Goal: Navigation & Orientation: Find specific page/section

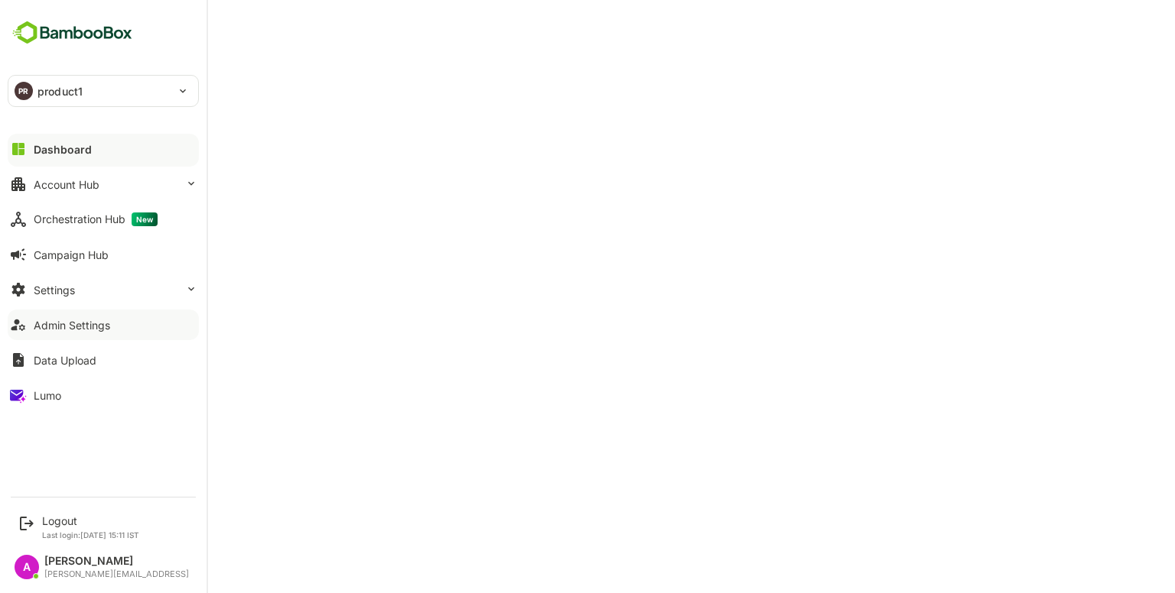
click at [125, 314] on button "Admin Settings" at bounding box center [103, 325] width 191 height 31
click at [105, 193] on button "Account Hub" at bounding box center [103, 184] width 191 height 31
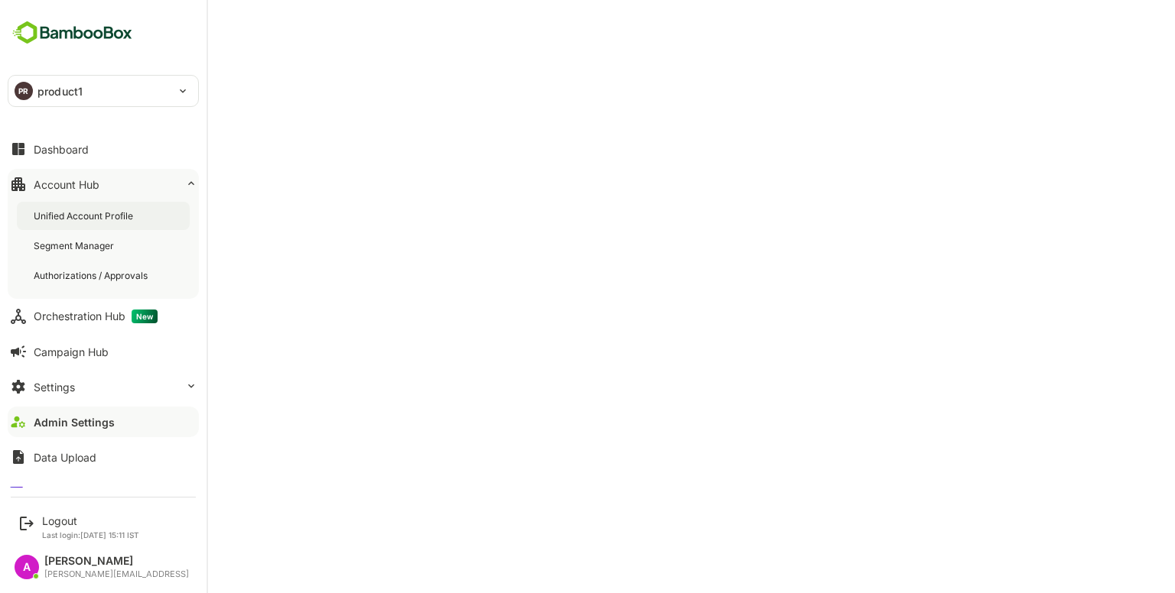
click at [109, 220] on div "Unified Account Profile" at bounding box center [85, 216] width 102 height 13
click at [54, 143] on div "Dashboard" at bounding box center [61, 149] width 55 height 13
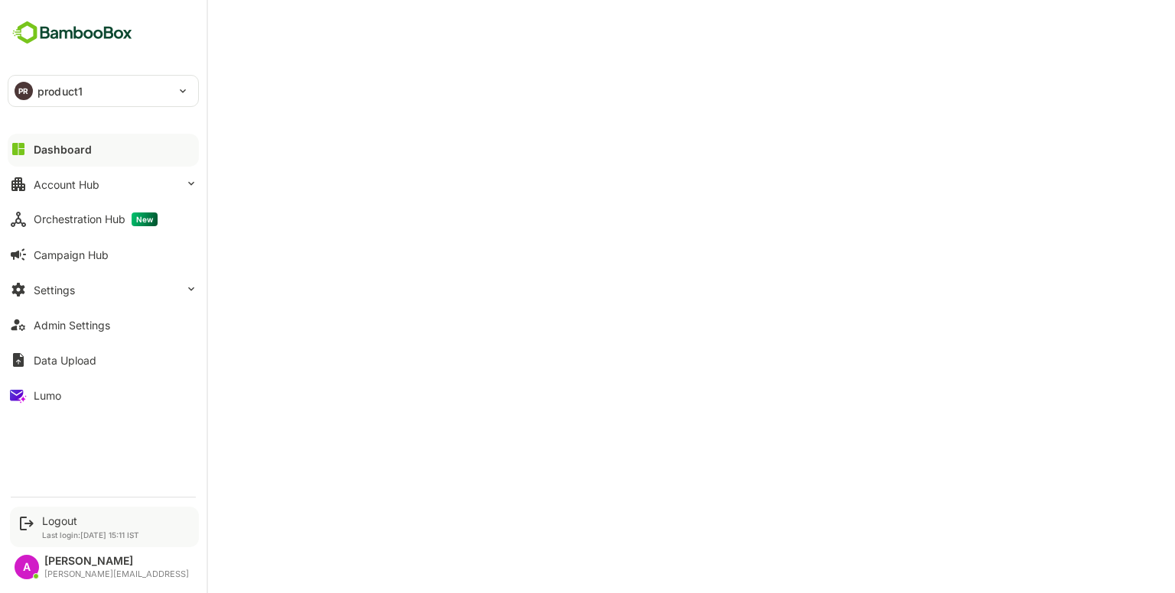
click at [73, 512] on div "Logout Last login: Oct 8 15:11 IST" at bounding box center [104, 527] width 189 height 41
click at [67, 518] on div "Logout" at bounding box center [90, 521] width 97 height 13
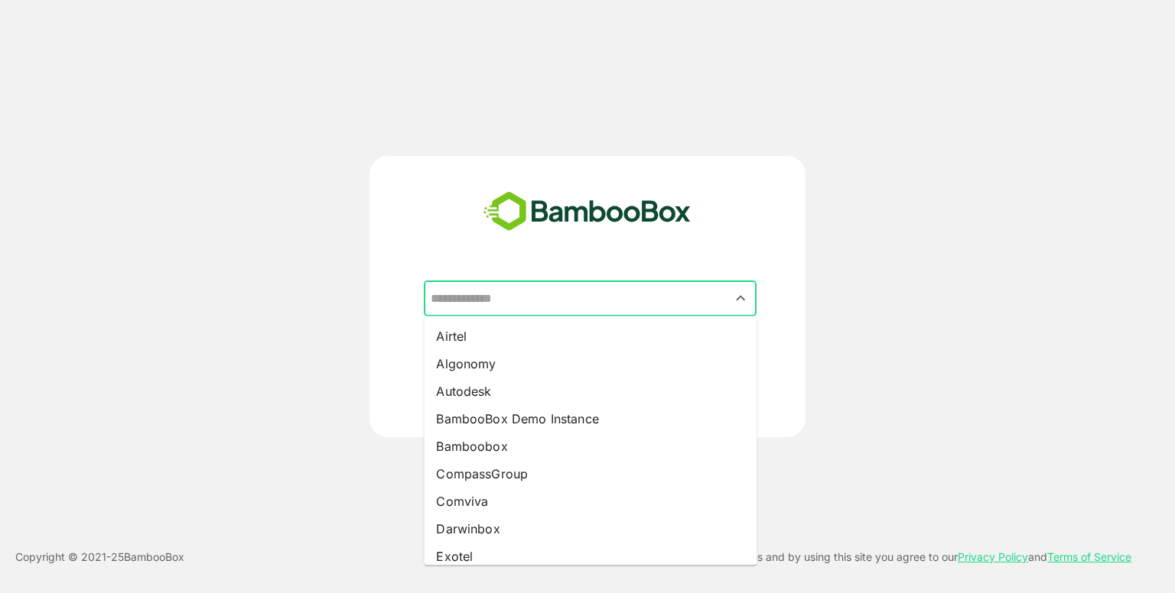
click at [557, 293] on input "text" at bounding box center [590, 299] width 327 height 29
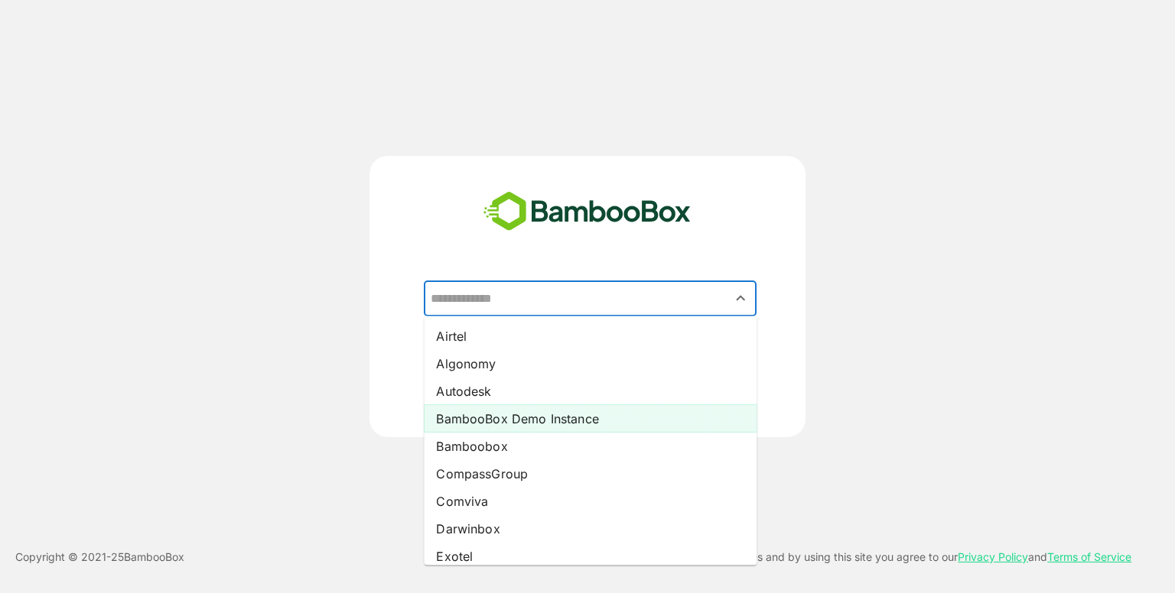
click at [496, 426] on li "BambooBox Demo Instance" at bounding box center [590, 419] width 333 height 28
type input "**********"
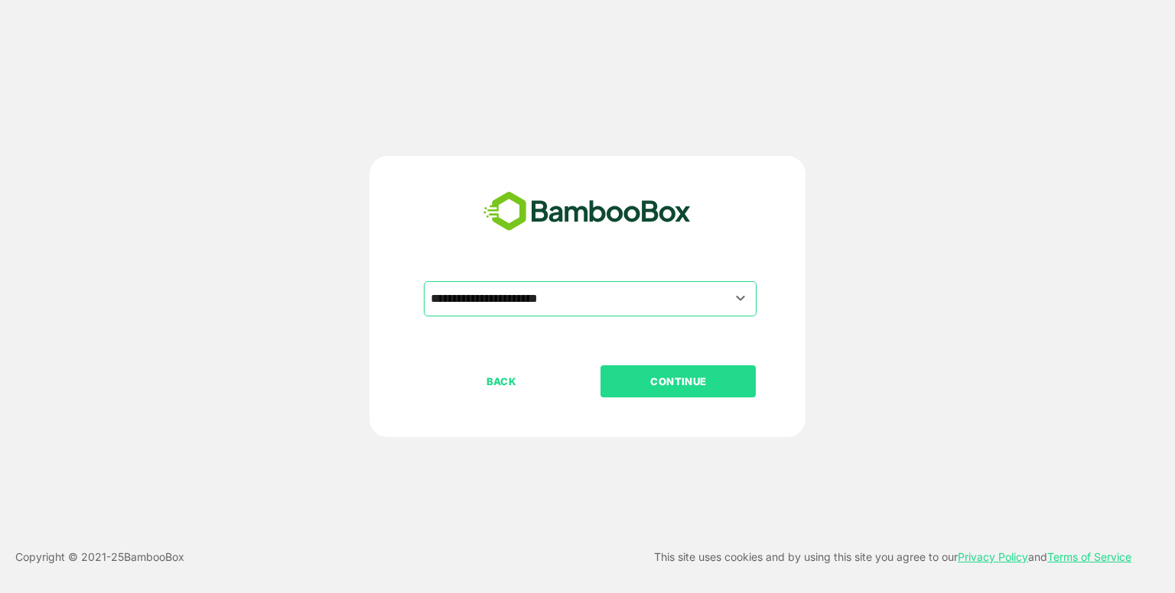
click at [666, 369] on button "CONTINUE" at bounding box center [677, 382] width 155 height 32
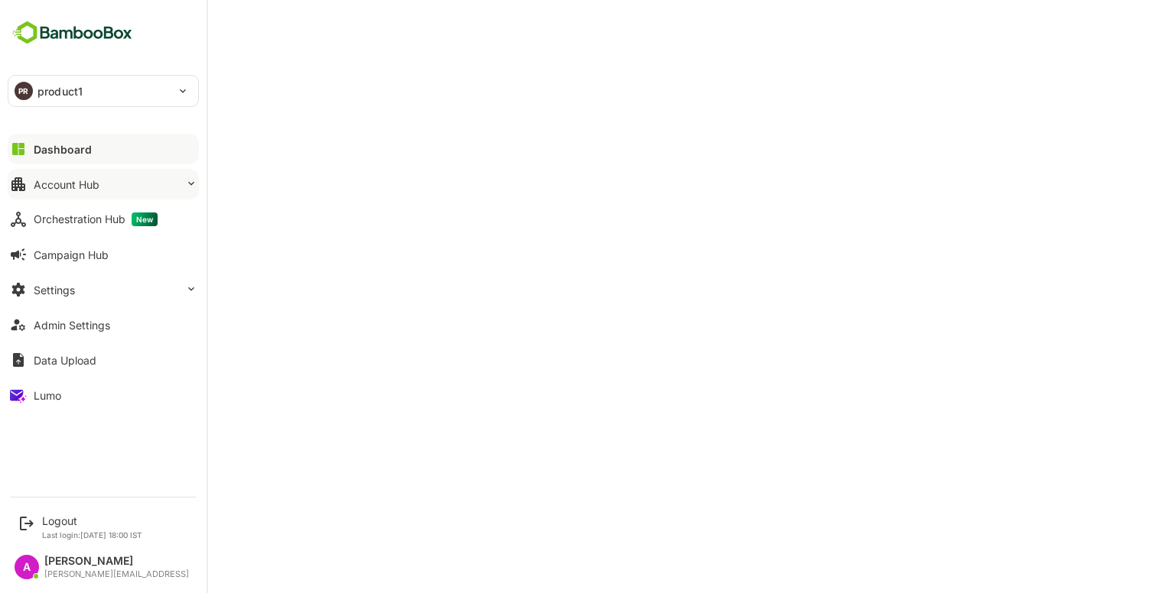
click at [51, 190] on button "Account Hub" at bounding box center [103, 184] width 191 height 31
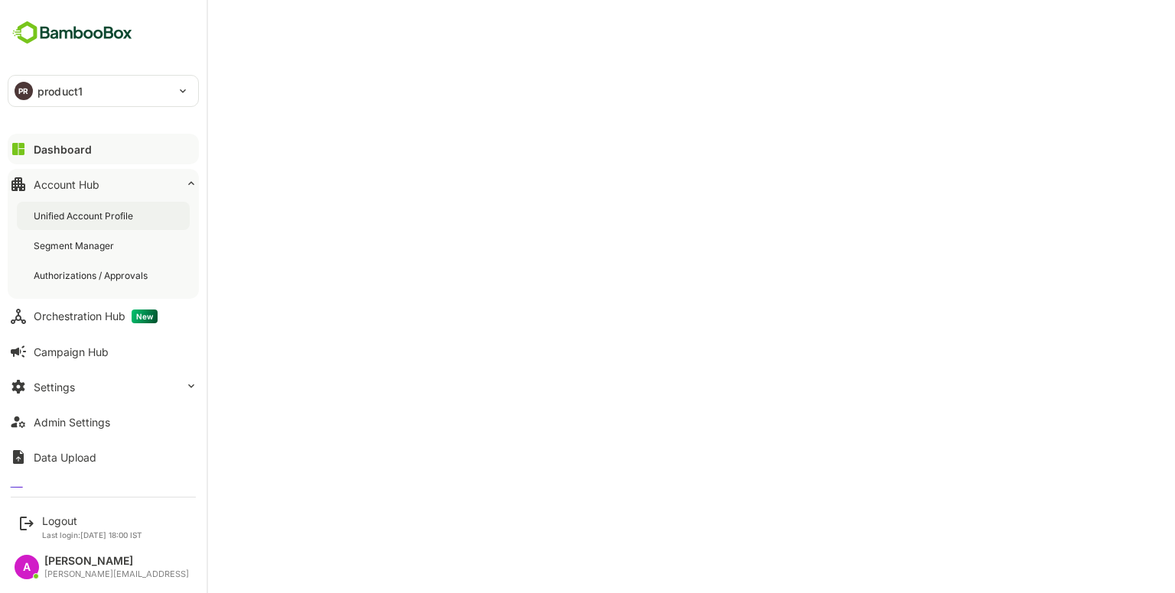
click at [92, 219] on div "Unified Account Profile" at bounding box center [85, 216] width 102 height 13
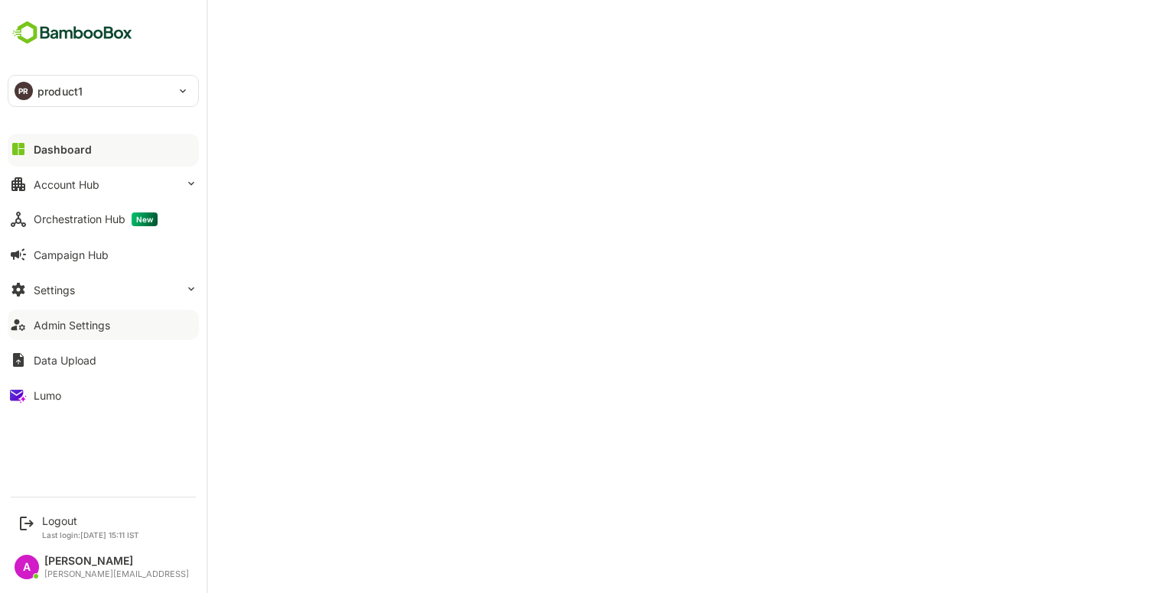
click at [80, 317] on button "Admin Settings" at bounding box center [103, 325] width 191 height 31
drag, startPoint x: 52, startPoint y: 154, endPoint x: 33, endPoint y: 152, distance: 19.3
click at [34, 152] on div "Dashboard" at bounding box center [61, 149] width 55 height 13
click at [85, 140] on button "Dashboard" at bounding box center [103, 149] width 191 height 31
click at [70, 152] on div "Dashboard" at bounding box center [63, 149] width 58 height 13
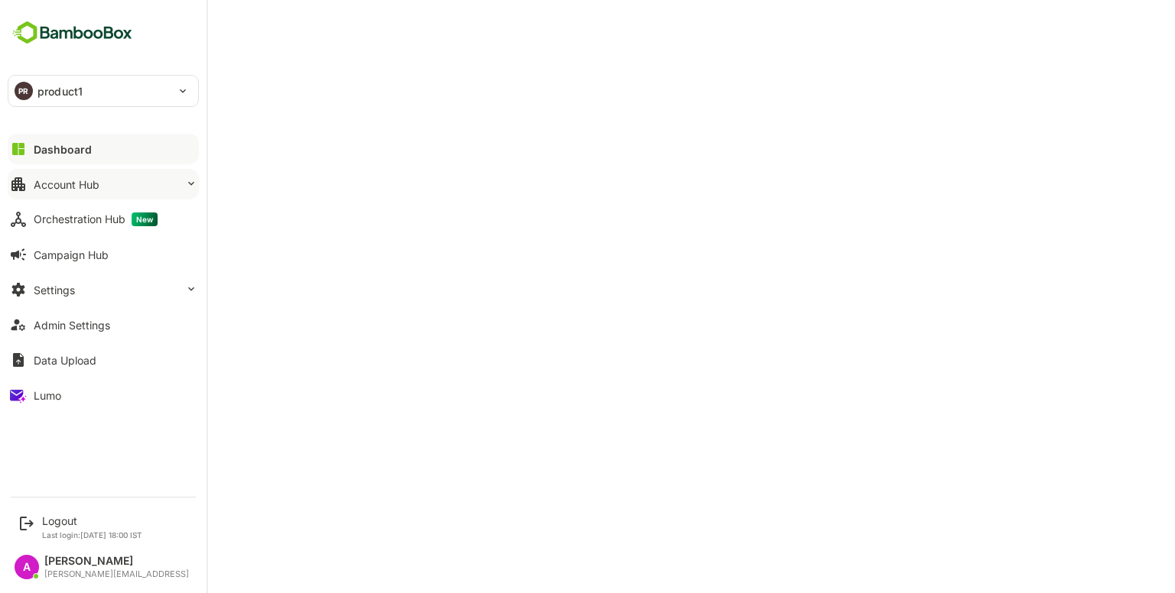
click at [41, 193] on button "Account Hub" at bounding box center [103, 184] width 191 height 31
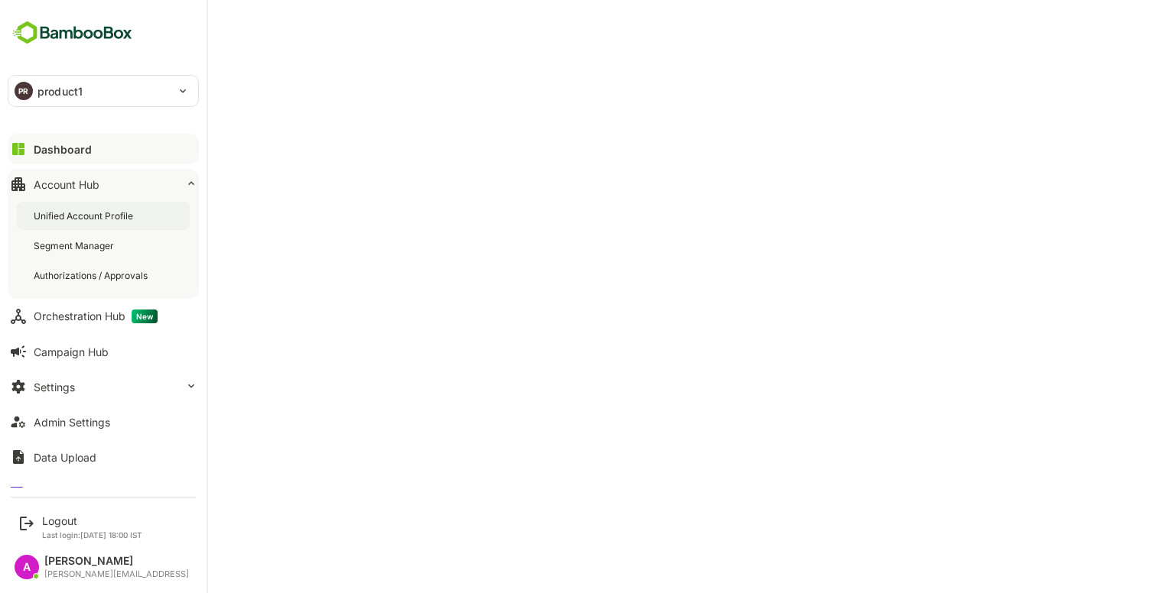
click at [62, 210] on div "Unified Account Profile" at bounding box center [85, 216] width 102 height 13
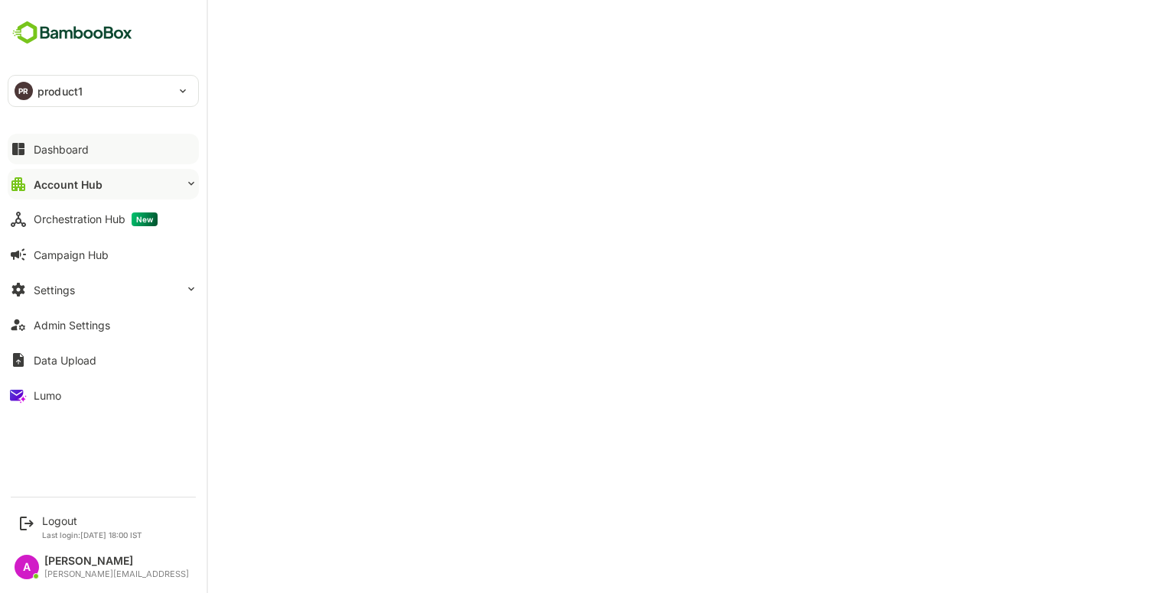
click at [67, 157] on button "Dashboard" at bounding box center [103, 149] width 191 height 31
click at [64, 316] on button "Admin Settings" at bounding box center [103, 325] width 191 height 31
click at [71, 197] on button "Account Hub" at bounding box center [103, 184] width 191 height 31
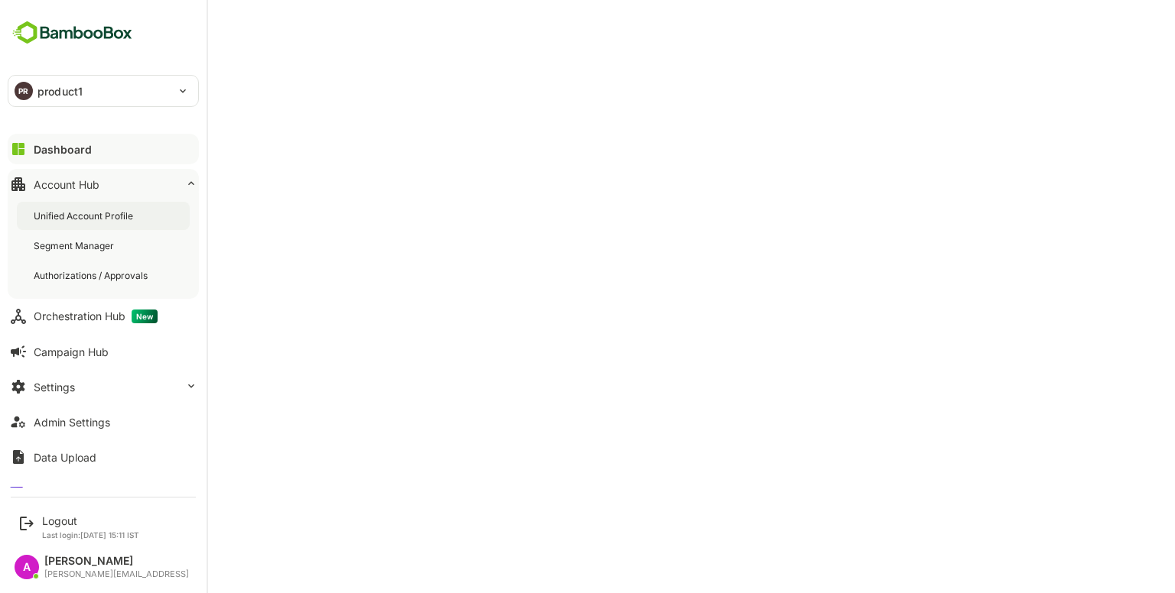
click at [80, 217] on div "Unified Account Profile" at bounding box center [85, 216] width 102 height 13
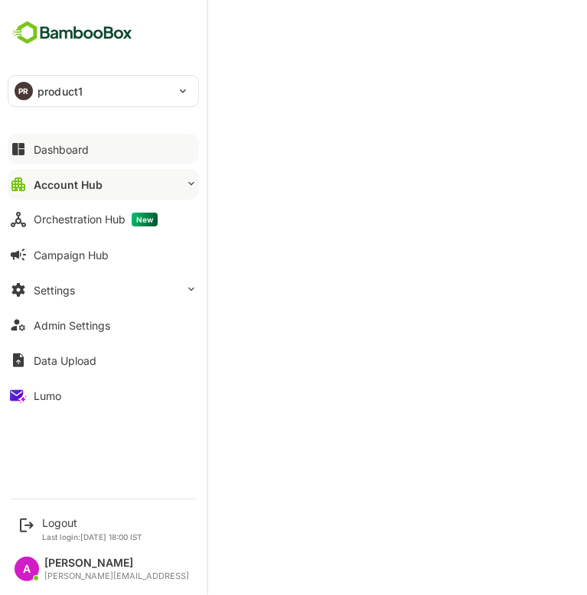
click at [53, 148] on div "Dashboard" at bounding box center [61, 149] width 55 height 13
